Goal: Information Seeking & Learning: Understand process/instructions

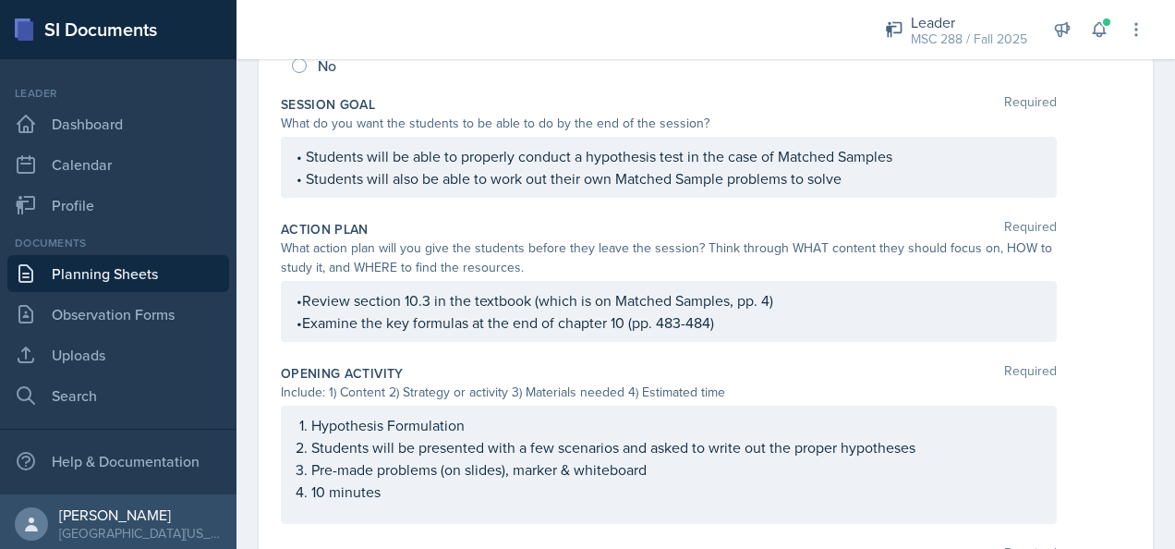
scroll to position [308, 0]
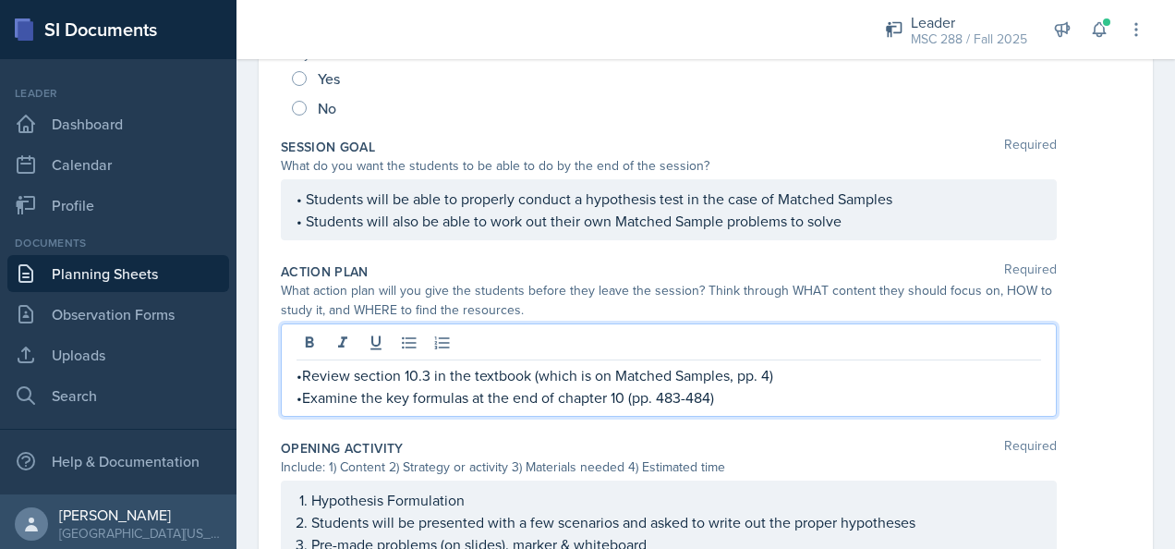
click at [800, 364] on p "•Review section 10.3 in the textbook (which is on Matched Samples, pp. 4)" at bounding box center [668, 375] width 744 height 22
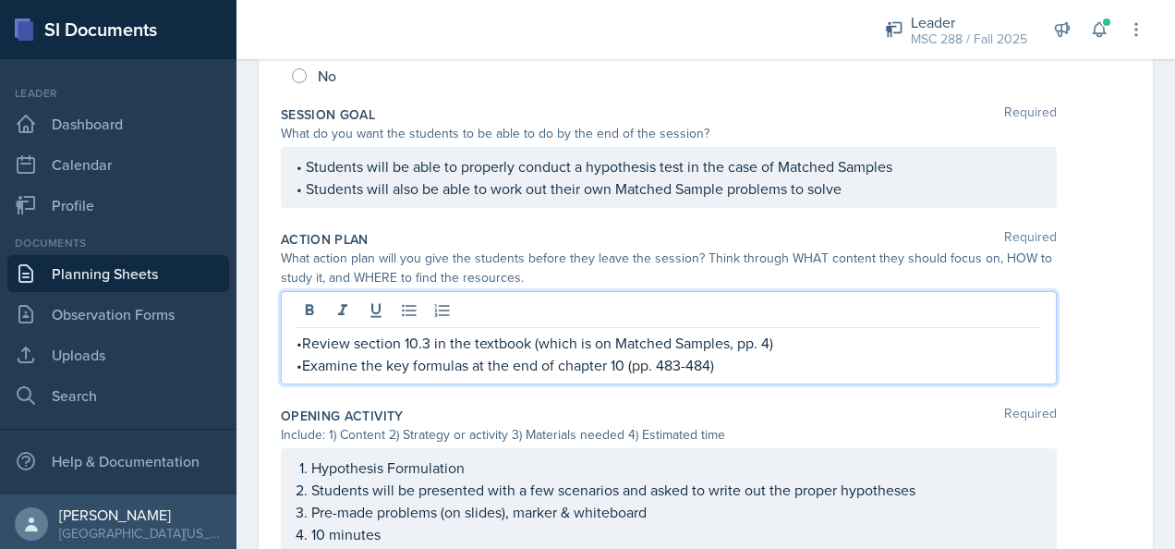
click at [765, 340] on p "•Review section 10.3 in the textbook (which is on Matched Samples, pp. 4)" at bounding box center [668, 343] width 744 height 22
click at [772, 368] on p "•Examine the key formulas at the end of chapter 10 (pp. 483-484)" at bounding box center [668, 365] width 744 height 22
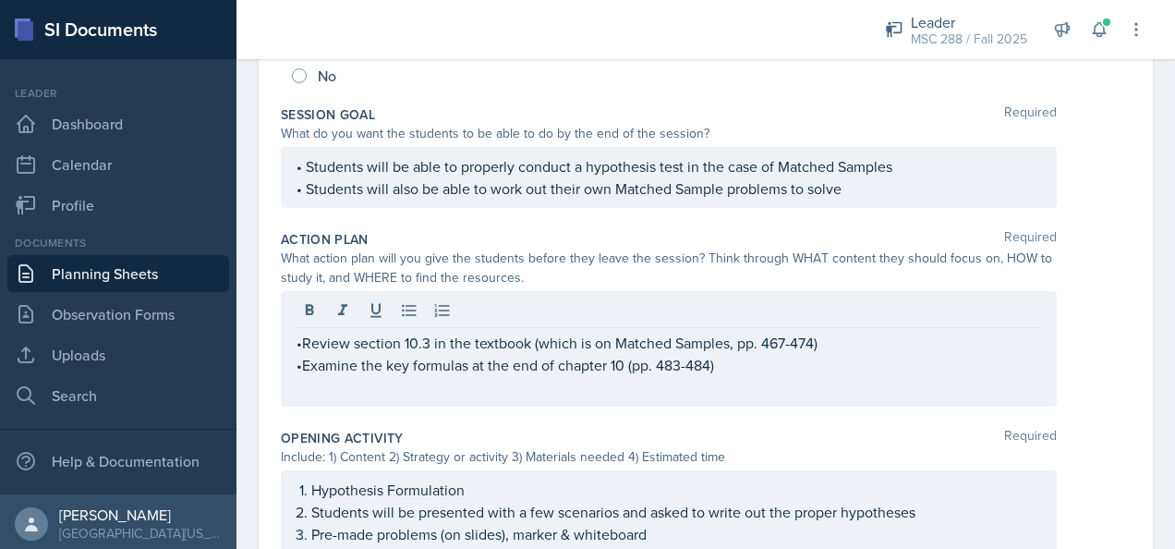
click at [299, 366] on div "•Review section 10.3 in the textbook (which is on Matched Samples, pp. 467-474)…" at bounding box center [669, 348] width 776 height 115
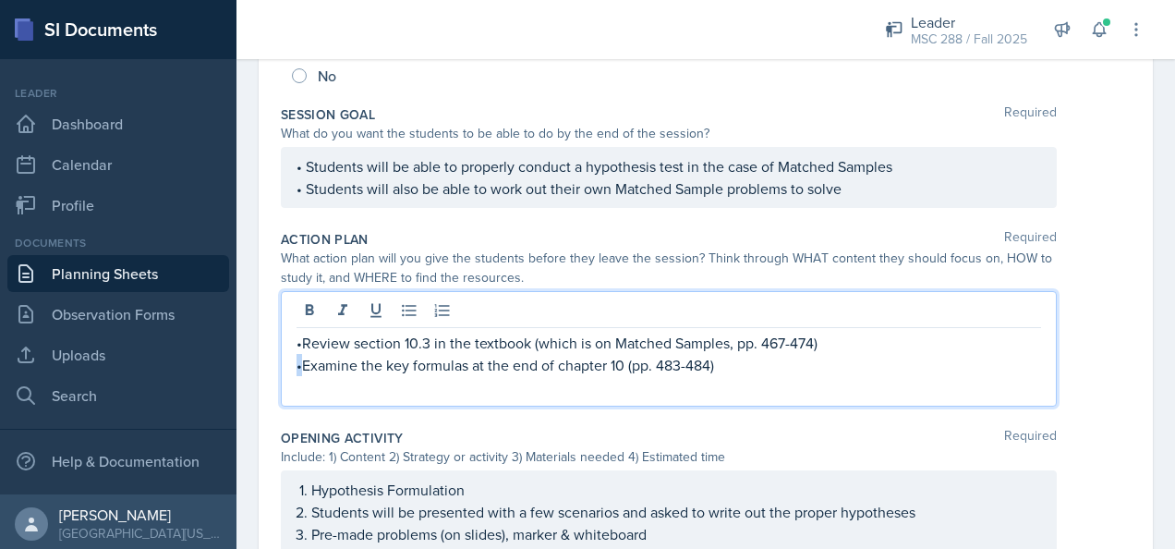
click at [303, 367] on p "•Examine the key formulas at the end of chapter 10 (pp. 483-484)" at bounding box center [668, 365] width 744 height 22
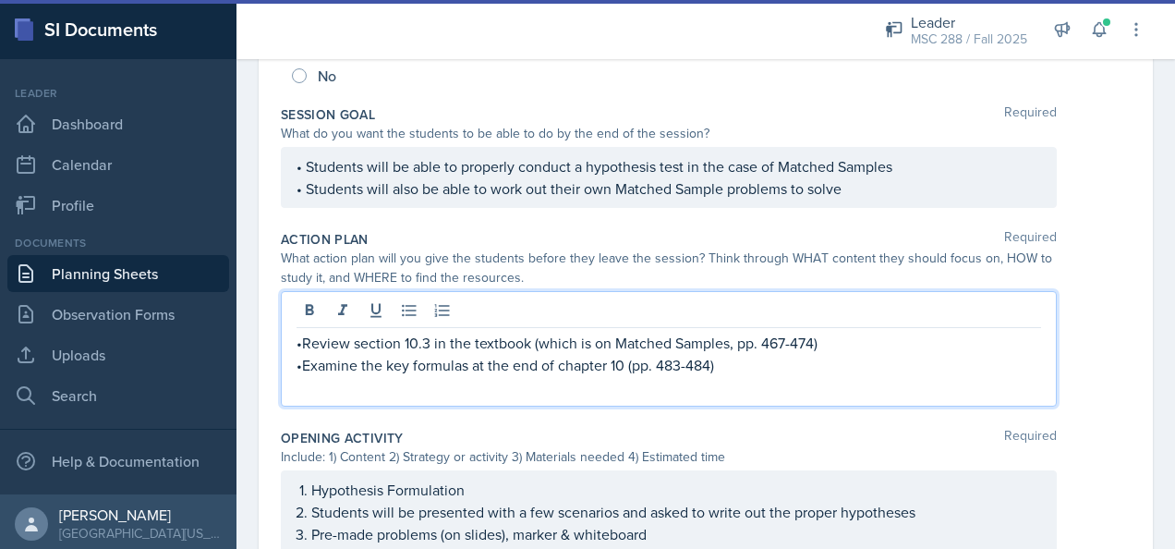
click at [371, 385] on p at bounding box center [668, 387] width 744 height 22
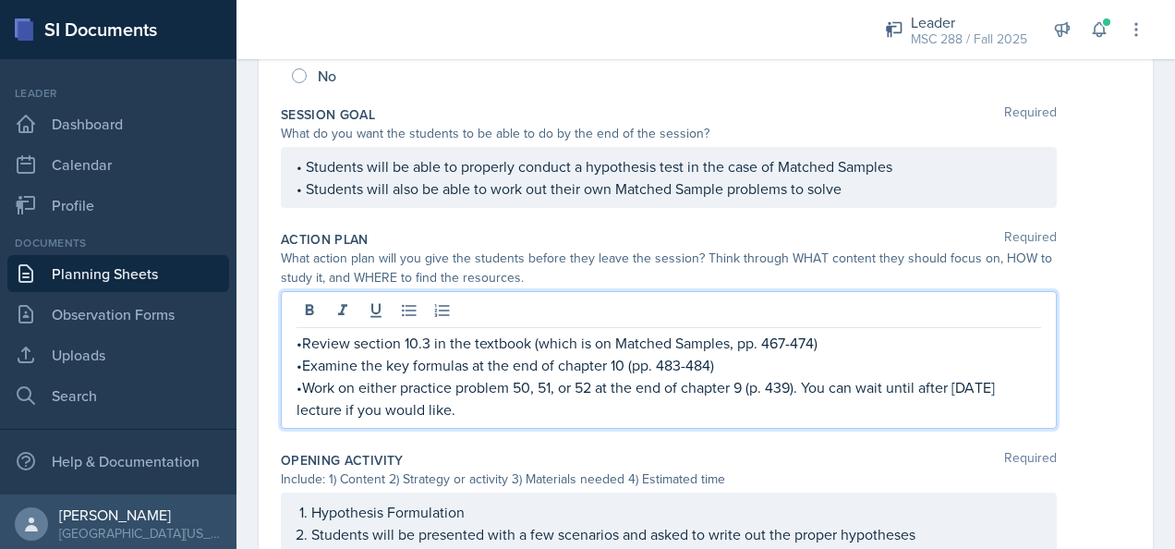
drag, startPoint x: 487, startPoint y: 407, endPoint x: 515, endPoint y: 389, distance: 34.1
click at [514, 387] on p "•Work on either practice problem 50, 51, or 52 at the end of chapter 9 (p. 439)…" at bounding box center [668, 398] width 744 height 44
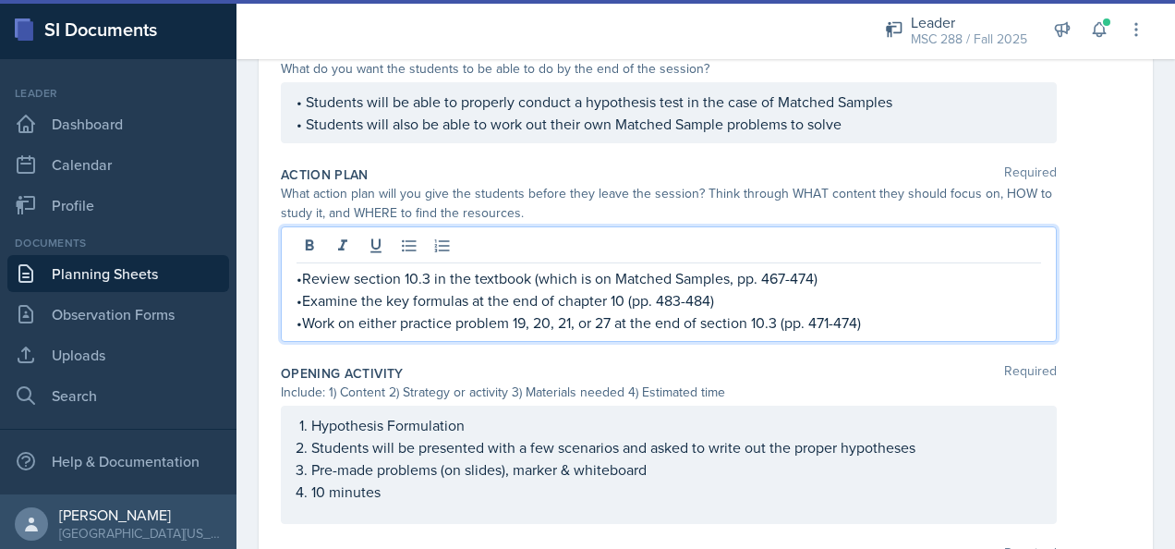
scroll to position [433, 0]
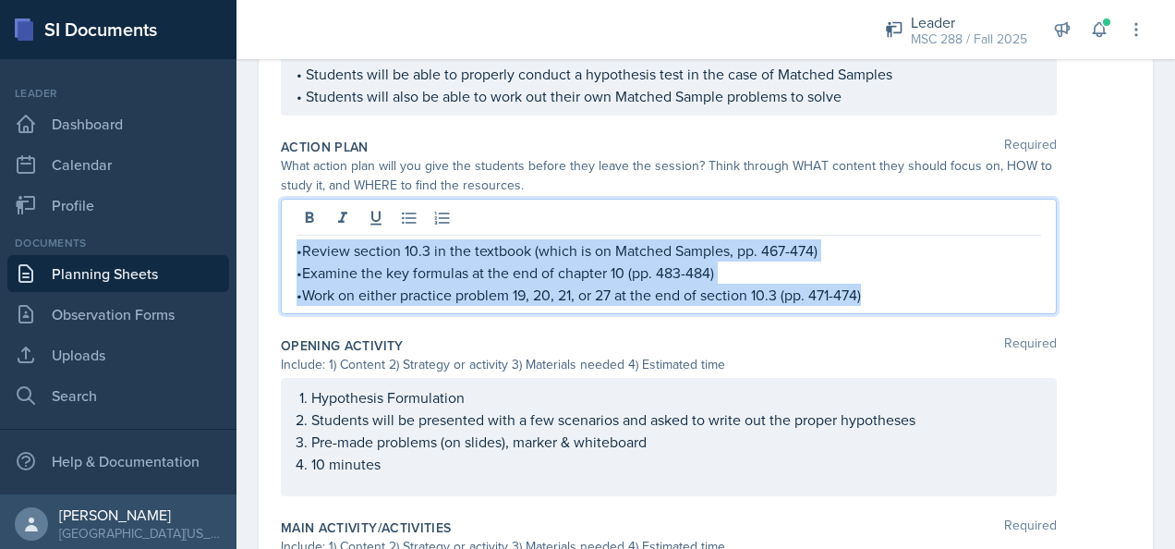
drag, startPoint x: 297, startPoint y: 248, endPoint x: 929, endPoint y: 295, distance: 633.4
click at [929, 295] on div "•Review section 10.3 in the textbook (which is on Matched Samples, pp. 467-474)…" at bounding box center [668, 272] width 744 height 66
copy div "•Review section 10.3 in the textbook (which is on Matched Samples, pp. 467-474)…"
click at [885, 286] on p "•Work on either practice problem 19, 20, 21, or 27 at the end of section 10.3 (…" at bounding box center [668, 295] width 744 height 22
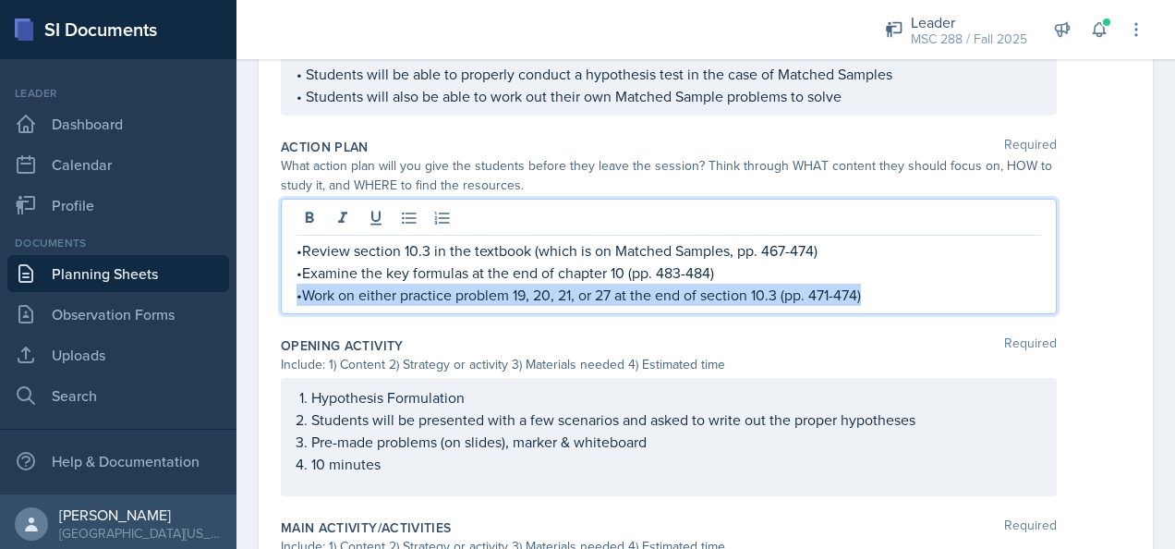
drag, startPoint x: 887, startPoint y: 288, endPoint x: 279, endPoint y: 298, distance: 607.7
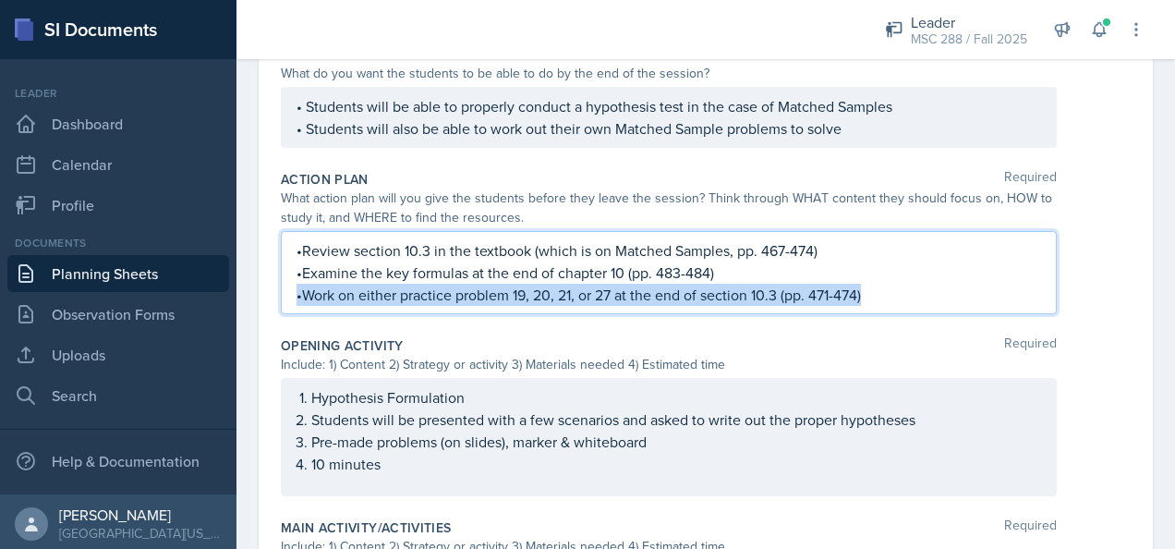
copy p "•Work on either practice problem 19, 20, 21, or 27 at the end of section 10.3 (…"
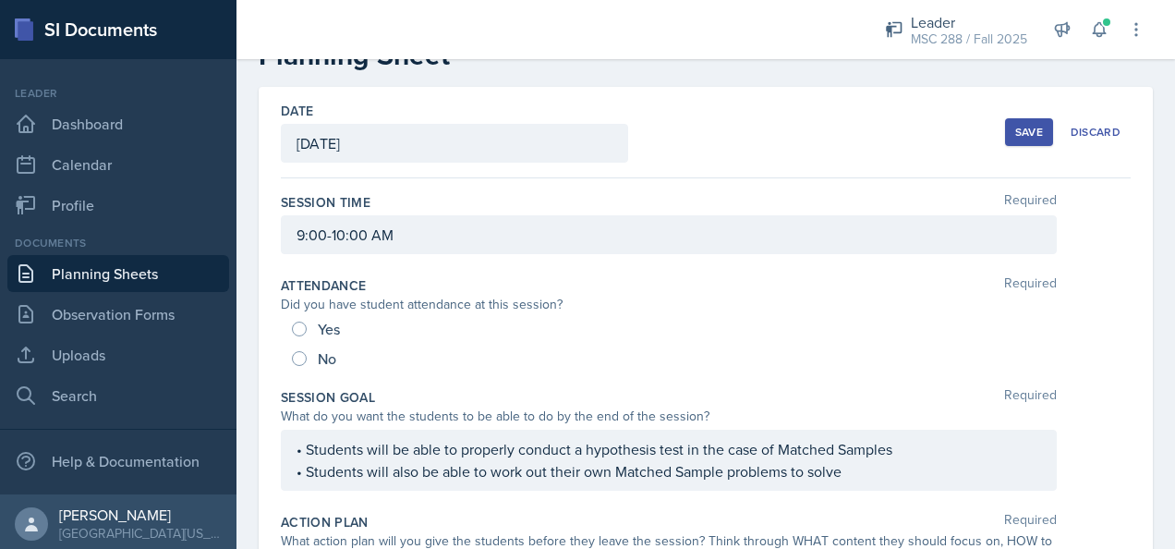
scroll to position [0, 0]
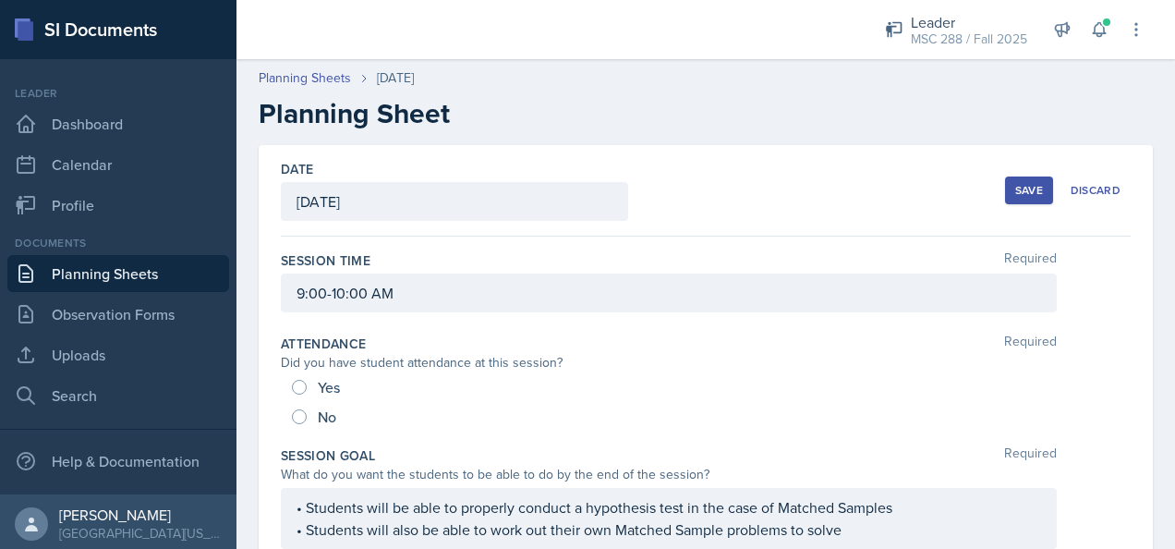
click at [127, 276] on link "Planning Sheets" at bounding box center [118, 273] width 222 height 37
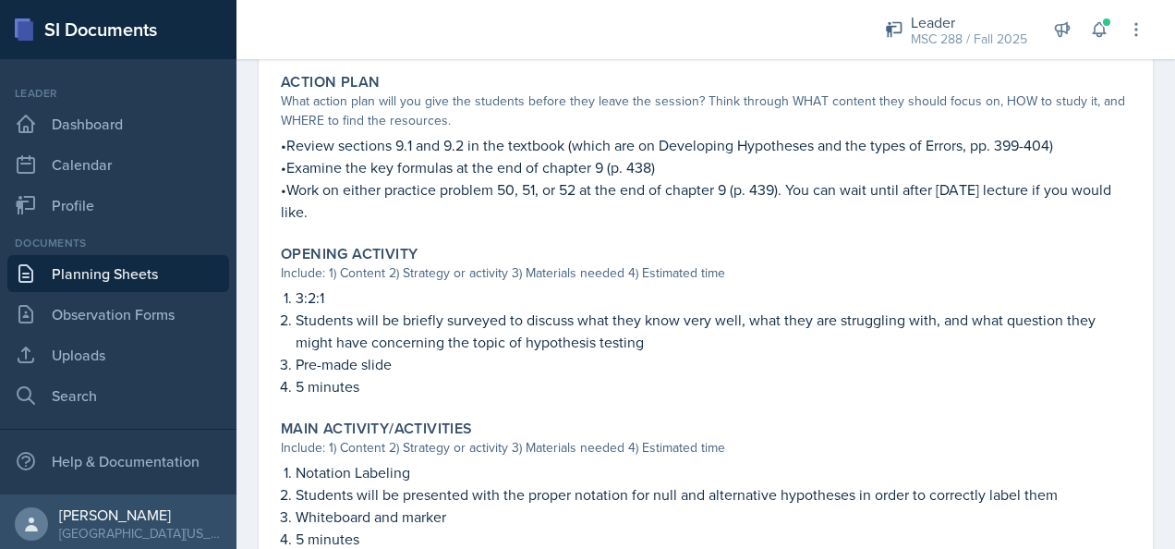
scroll to position [369, 0]
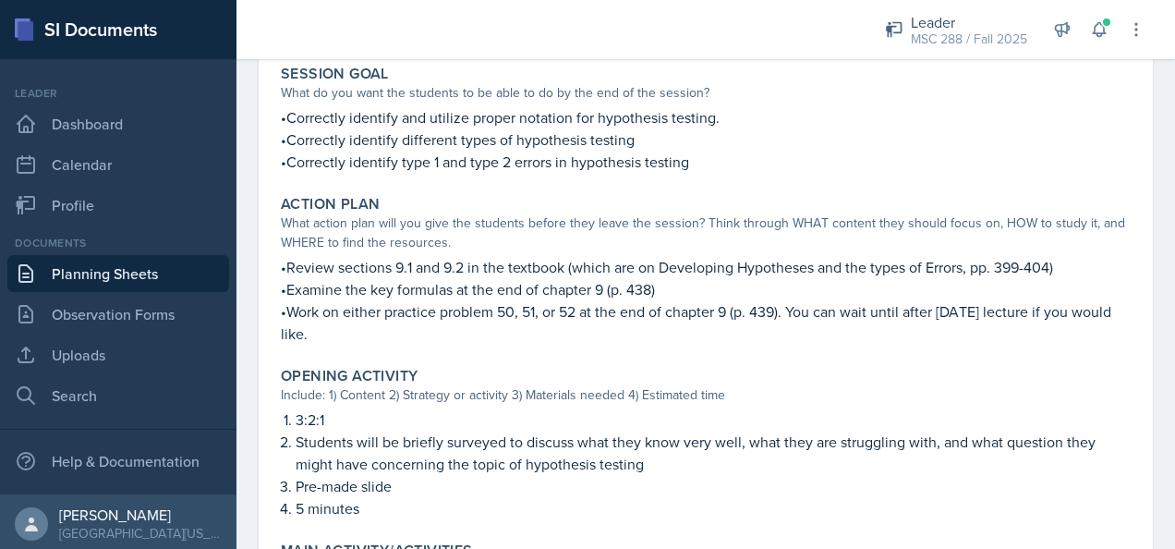
drag, startPoint x: 281, startPoint y: 309, endPoint x: 361, endPoint y: 329, distance: 82.7
click at [361, 329] on p "•Work on either practice problem 50, 51, or 52 at the end of chapter 9 (p. 439)…" at bounding box center [706, 322] width 850 height 44
copy p "•Work on either practice problem 50, 51, or 52 at the end of chapter 9 (p. 439)…"
